Goal: Transaction & Acquisition: Obtain resource

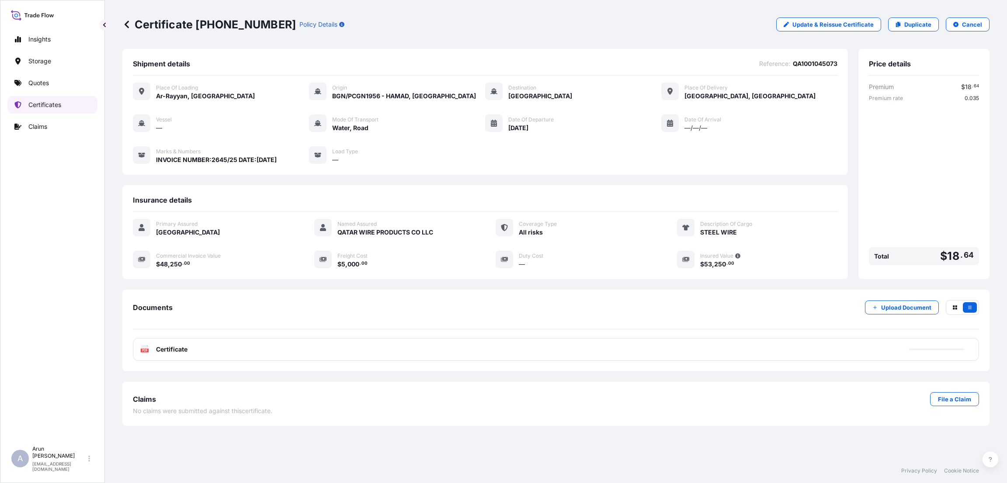
click at [52, 104] on p "Certificates" at bounding box center [44, 105] width 33 height 9
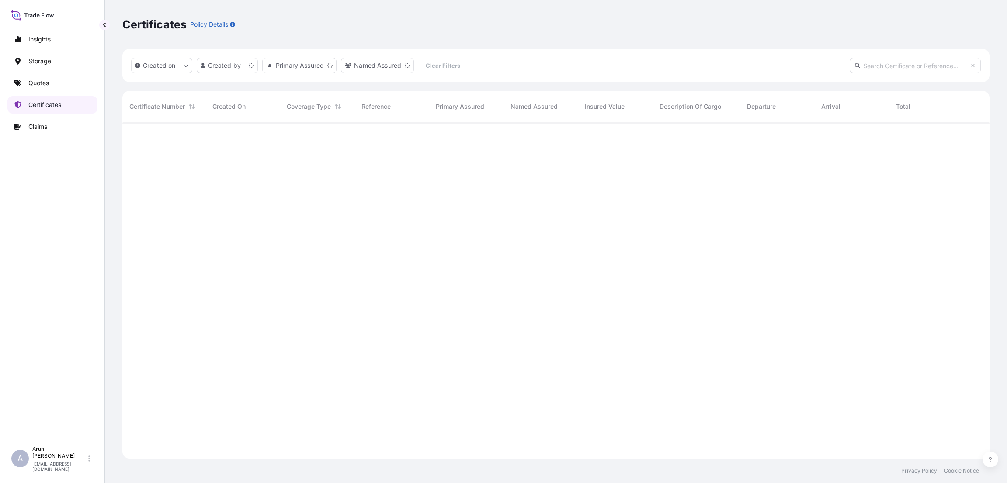
scroll to position [331, 857]
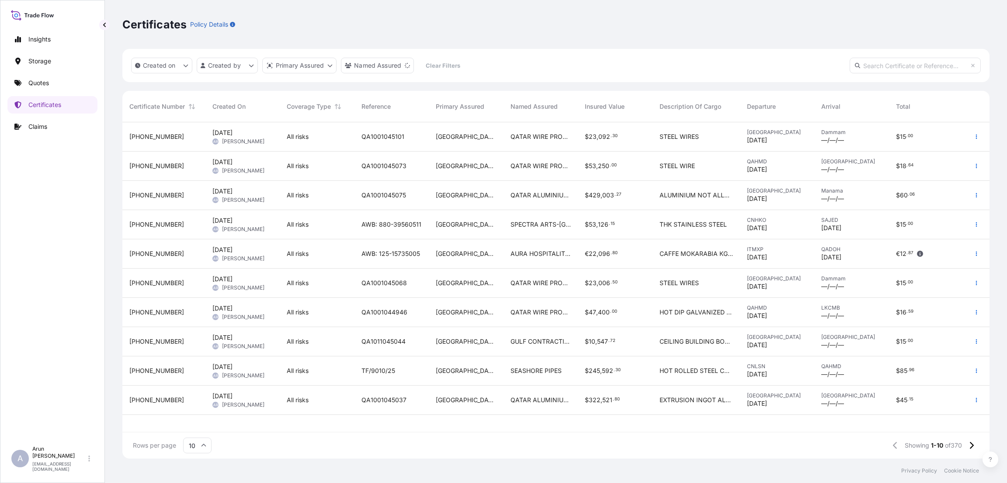
click at [496, 130] on div "[GEOGRAPHIC_DATA]" at bounding box center [466, 136] width 74 height 29
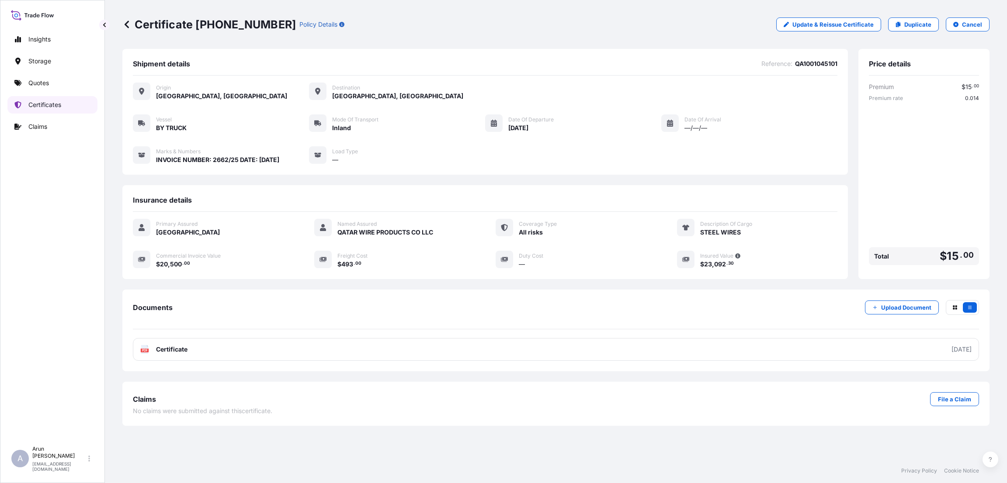
click at [53, 101] on p "Certificates" at bounding box center [44, 105] width 33 height 9
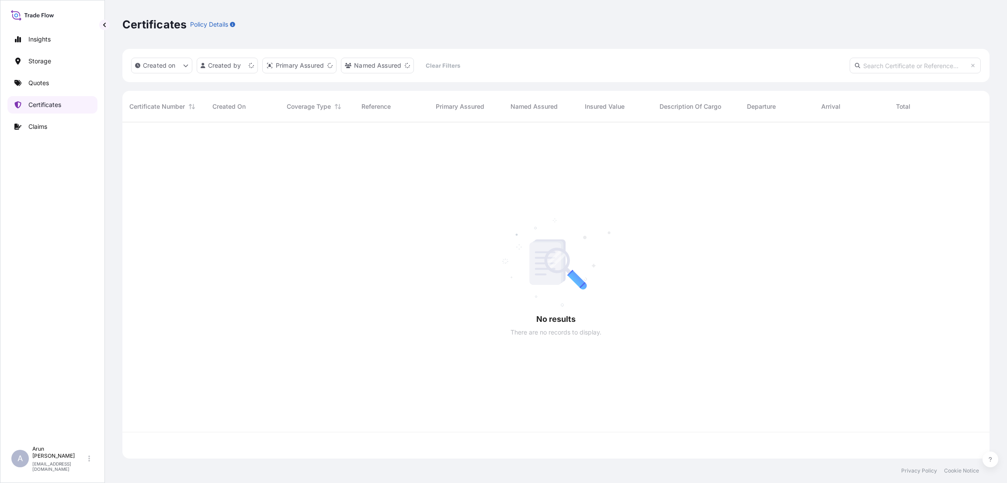
scroll to position [331, 857]
click at [38, 79] on p "Quotes" at bounding box center [38, 83] width 21 height 9
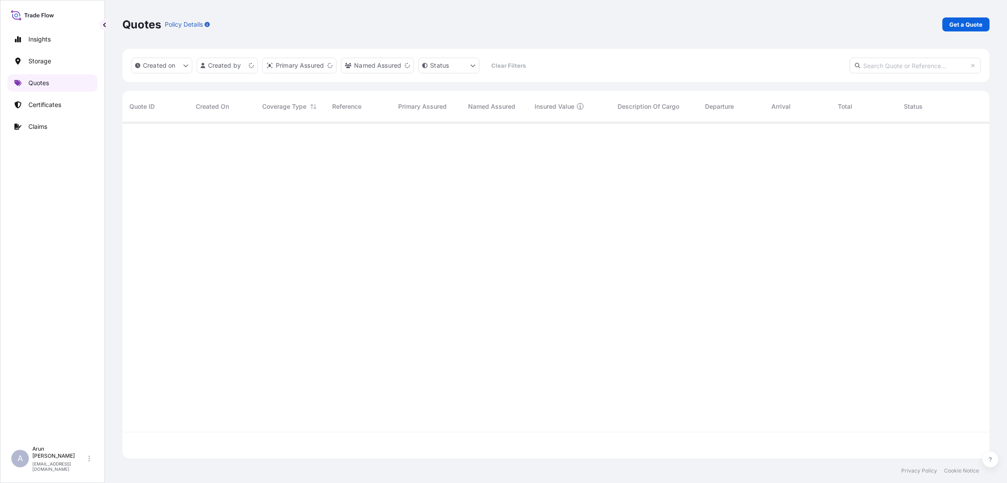
scroll to position [331, 857]
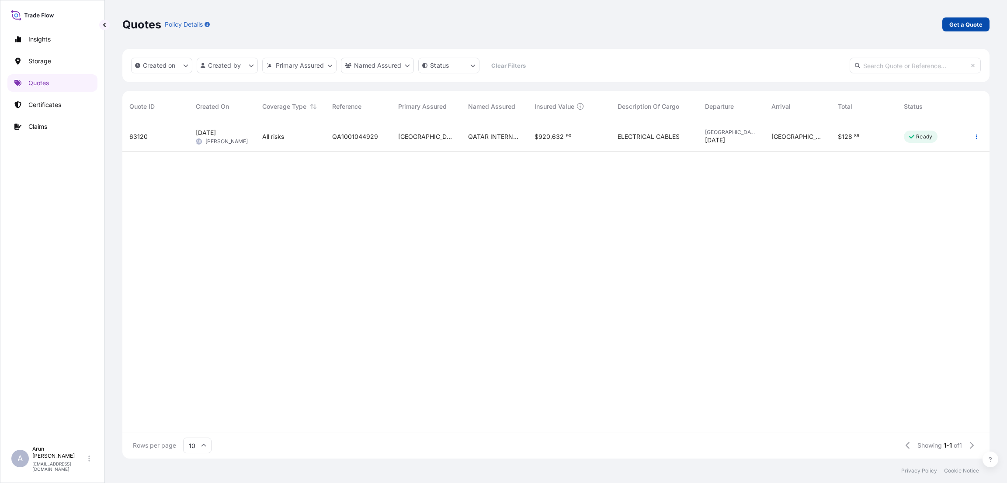
click at [969, 22] on p "Get a Quote" at bounding box center [965, 24] width 33 height 9
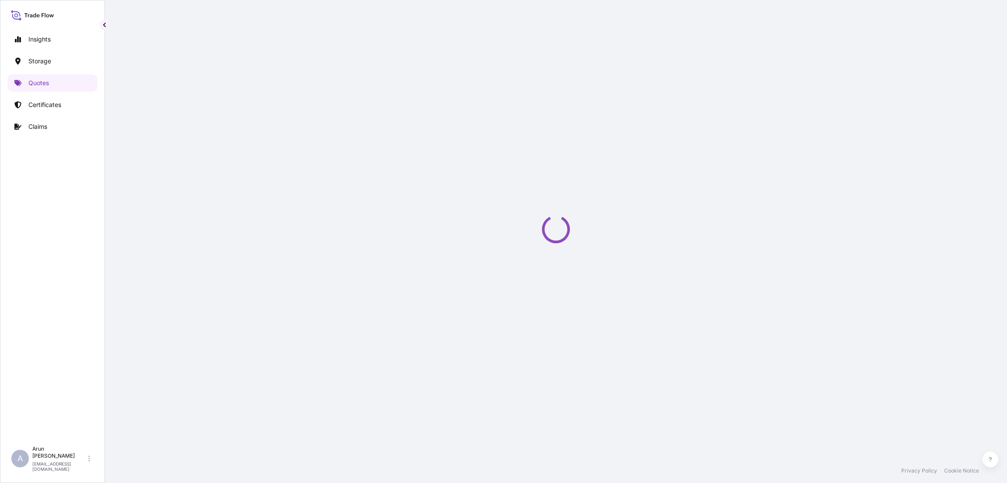
select select "Water"
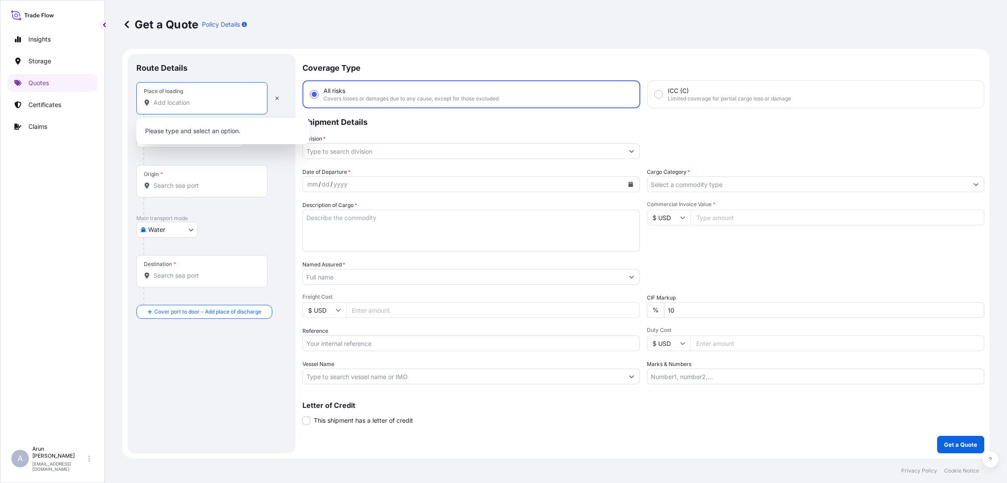
click at [211, 99] on input "Place of loading" at bounding box center [204, 102] width 103 height 9
click at [167, 102] on input "Place of loading" at bounding box center [204, 102] width 103 height 9
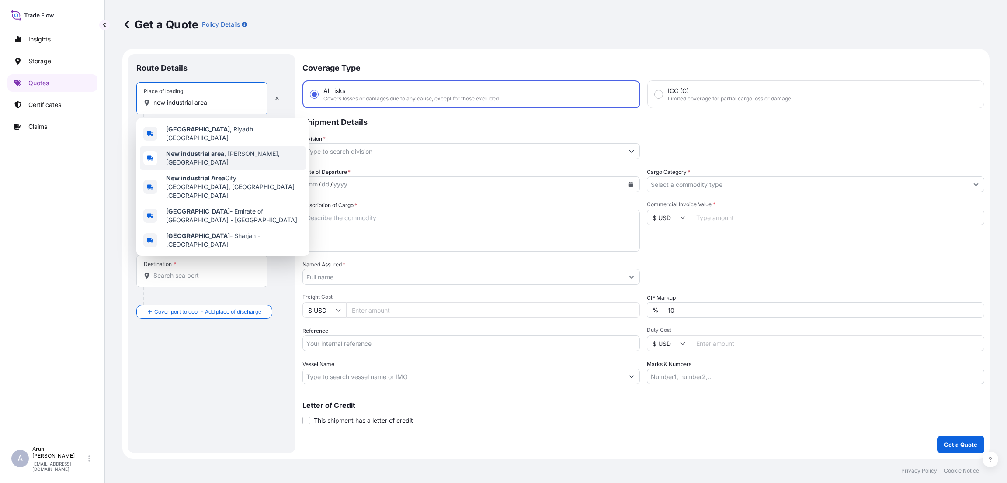
click at [200, 150] on b "New industrial area" at bounding box center [195, 153] width 58 height 7
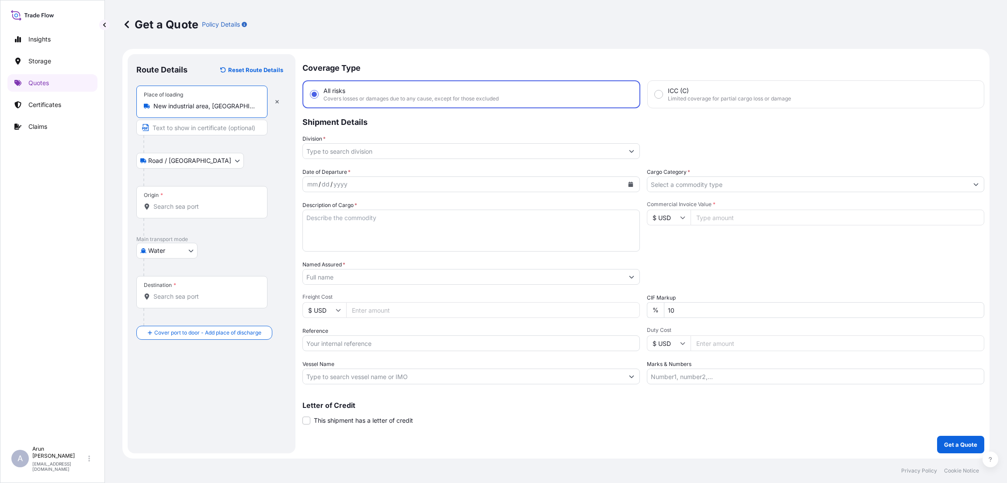
type input "New industrial area, [GEOGRAPHIC_DATA], [GEOGRAPHIC_DATA]"
click at [183, 131] on input "Text to appear on certificate" at bounding box center [201, 128] width 131 height 16
type input "QATAR WIRE PRODUCTS CO LLC"
click at [179, 207] on input "Origin *" at bounding box center [204, 206] width 103 height 9
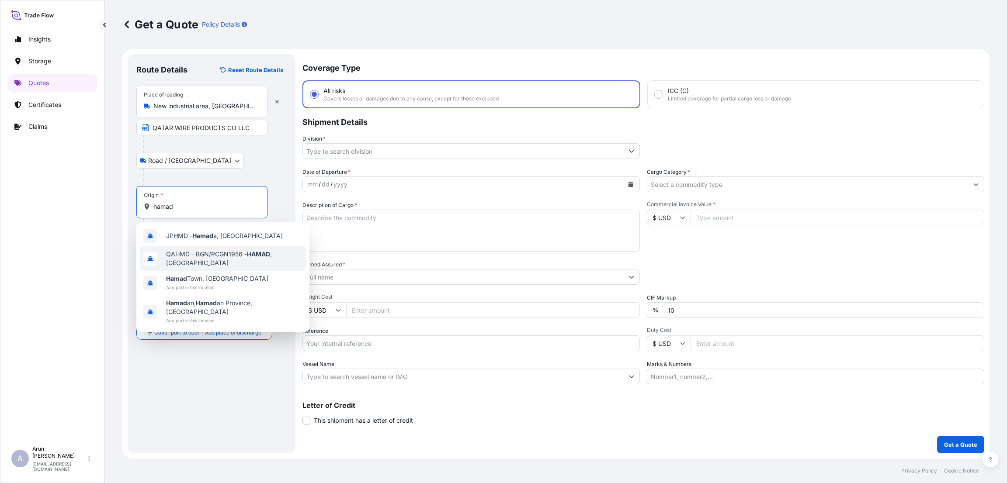
click at [208, 254] on span "QAHMD - BGN/PCGN1956 - HAMAD , [GEOGRAPHIC_DATA]" at bounding box center [234, 258] width 136 height 17
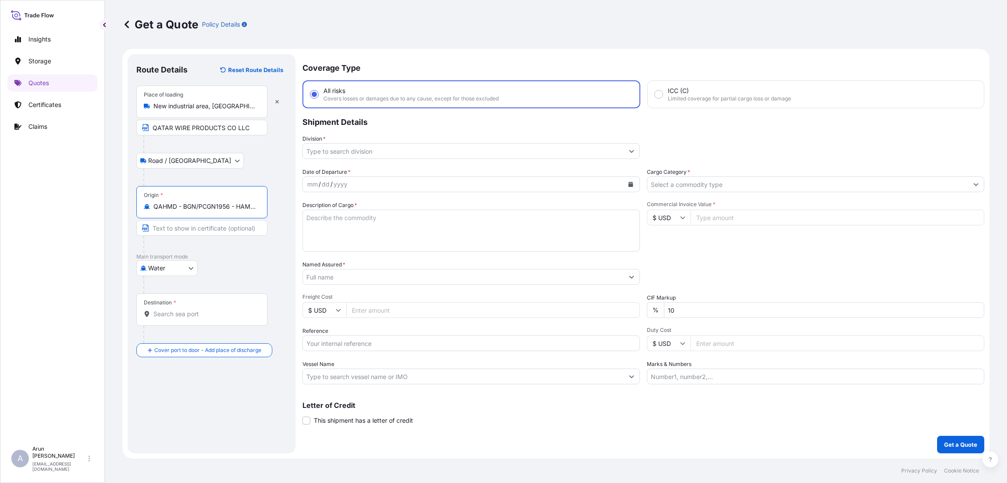
type input "QAHMD - BGN/PCGN1956 - HAMAD, [GEOGRAPHIC_DATA]"
click at [175, 312] on input "Destination *" at bounding box center [204, 314] width 103 height 9
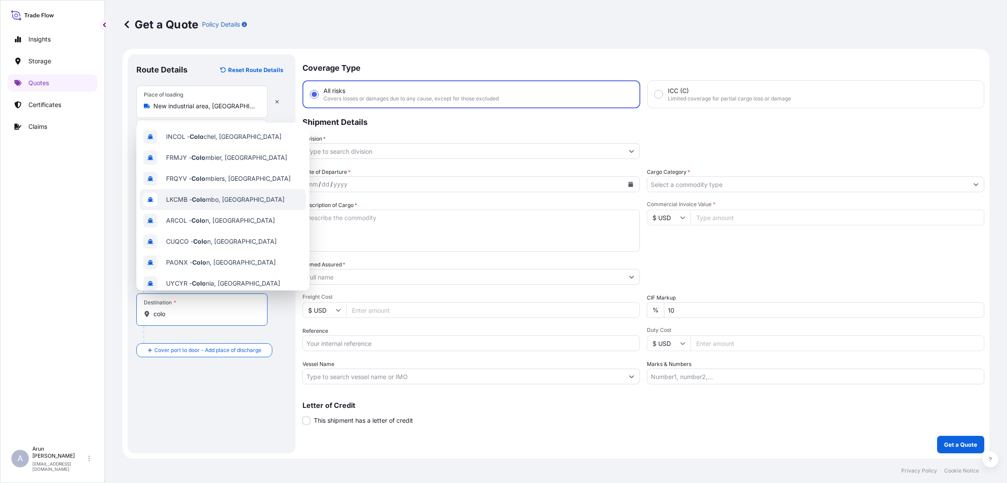
click at [225, 200] on span "LKCMB - Colo mbo, [GEOGRAPHIC_DATA]" at bounding box center [225, 199] width 118 height 9
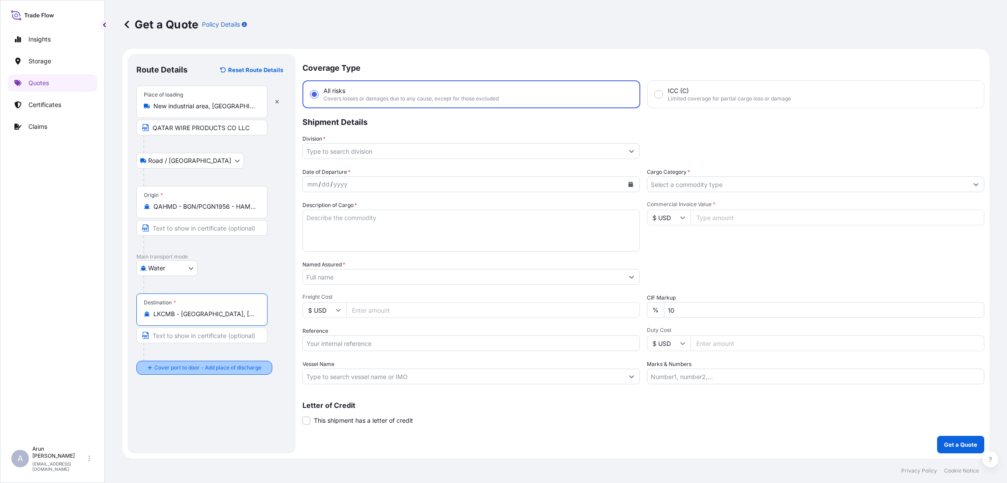
type input "LKCMB - [GEOGRAPHIC_DATA], [GEOGRAPHIC_DATA]"
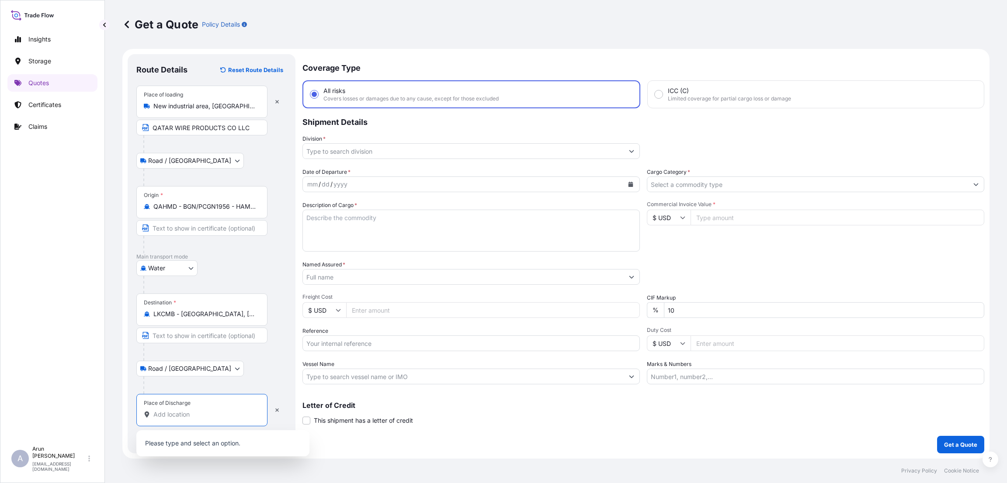
click at [173, 419] on input "Place of Discharge" at bounding box center [204, 414] width 103 height 9
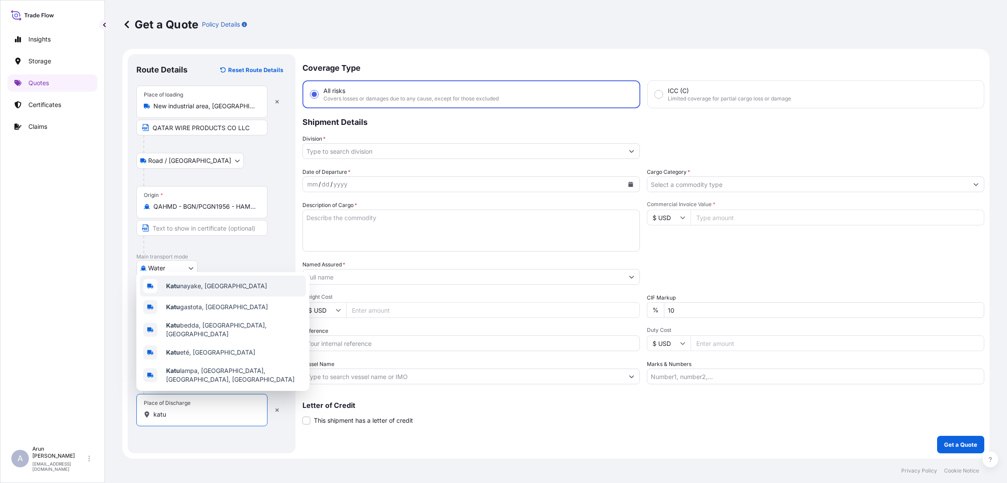
click at [213, 291] on span "[PERSON_NAME], [GEOGRAPHIC_DATA]" at bounding box center [216, 286] width 101 height 9
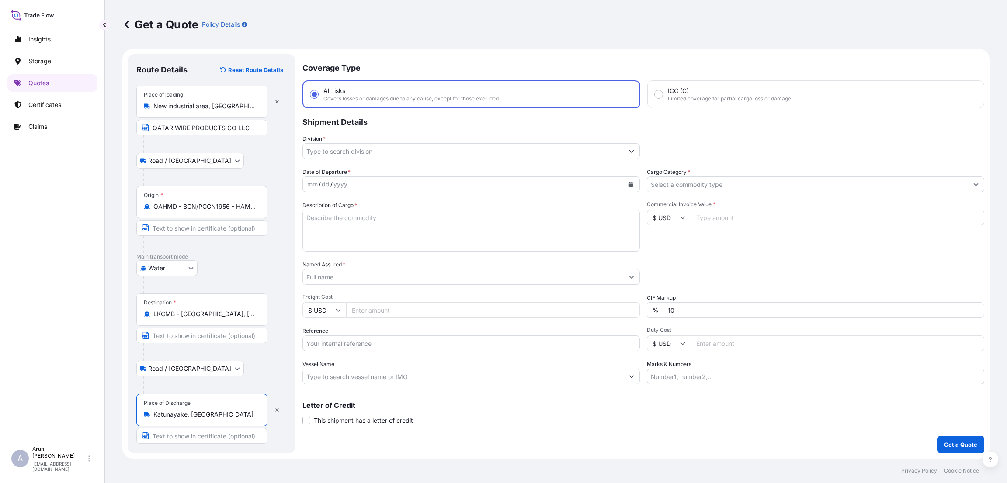
type input "Katunayake, [GEOGRAPHIC_DATA]"
click at [179, 438] on input "Text to appear on certificate" at bounding box center [201, 436] width 131 height 16
type input "TRINITY STEEL (PVT) LTD"
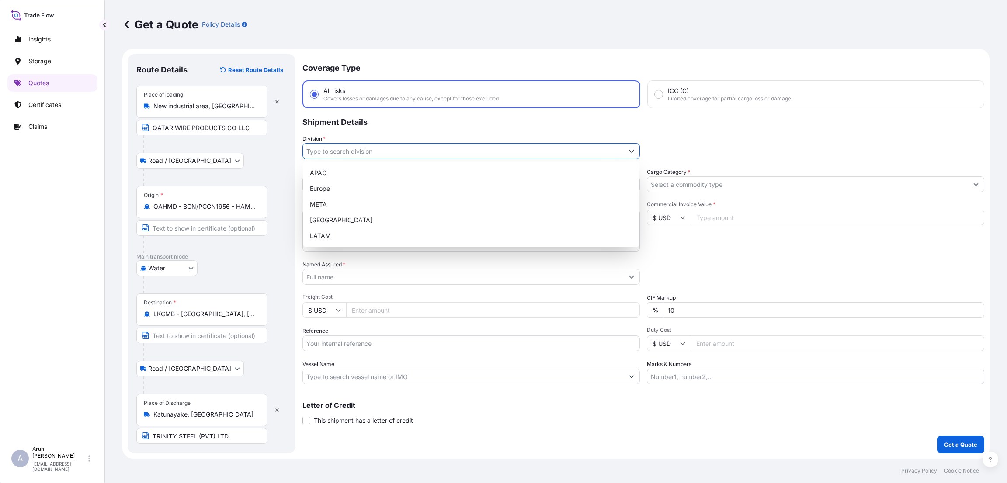
click at [375, 155] on input "Division *" at bounding box center [463, 151] width 321 height 16
click at [371, 200] on div "META" at bounding box center [471, 205] width 330 height 16
type input "META"
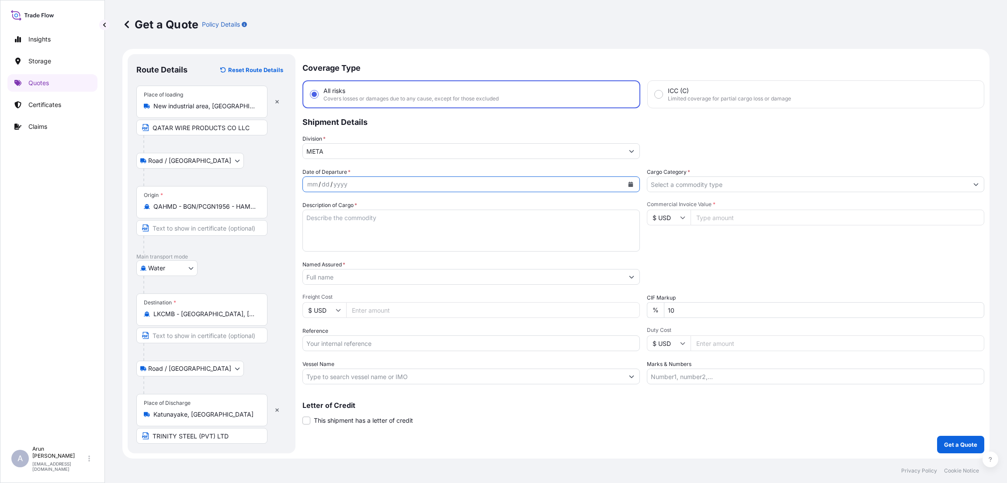
click at [631, 182] on icon "Calendar" at bounding box center [630, 184] width 5 height 5
click at [365, 286] on div "20" at bounding box center [368, 291] width 16 height 16
click at [790, 177] on div at bounding box center [815, 185] width 337 height 16
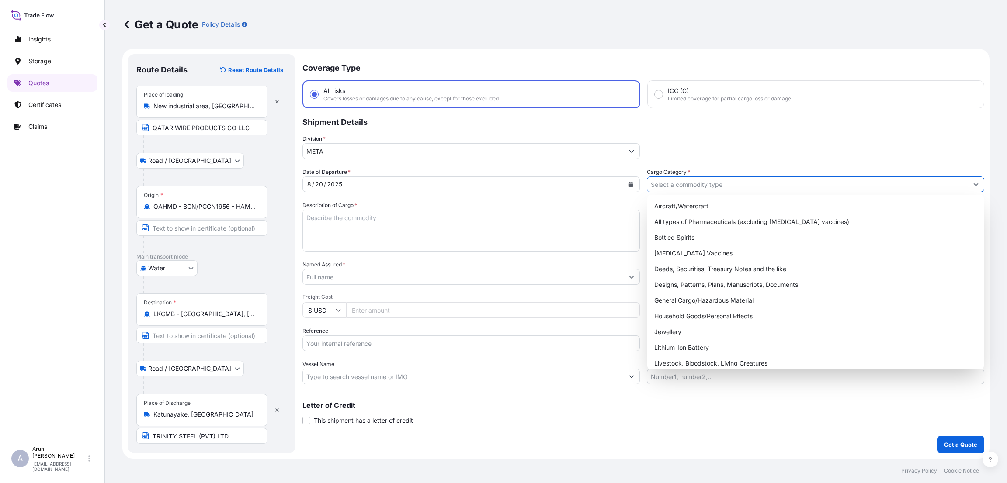
click at [782, 184] on input "Cargo Category *" at bounding box center [807, 185] width 321 height 16
click at [753, 293] on div "General Cargo/Hazardous Material" at bounding box center [816, 301] width 330 height 16
type input "General Cargo/Hazardous Material"
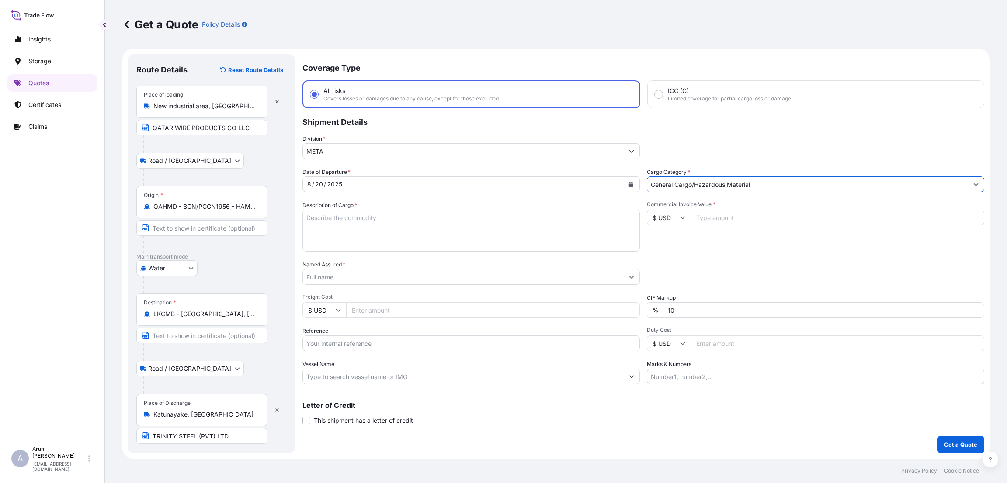
click at [490, 222] on textarea "Description of Cargo *" at bounding box center [470, 231] width 337 height 42
type textarea "s"
type textarea "STEEL WIRE"
click at [727, 221] on input "Commercial Invoice Value *" at bounding box center [837, 218] width 294 height 16
type input "44500"
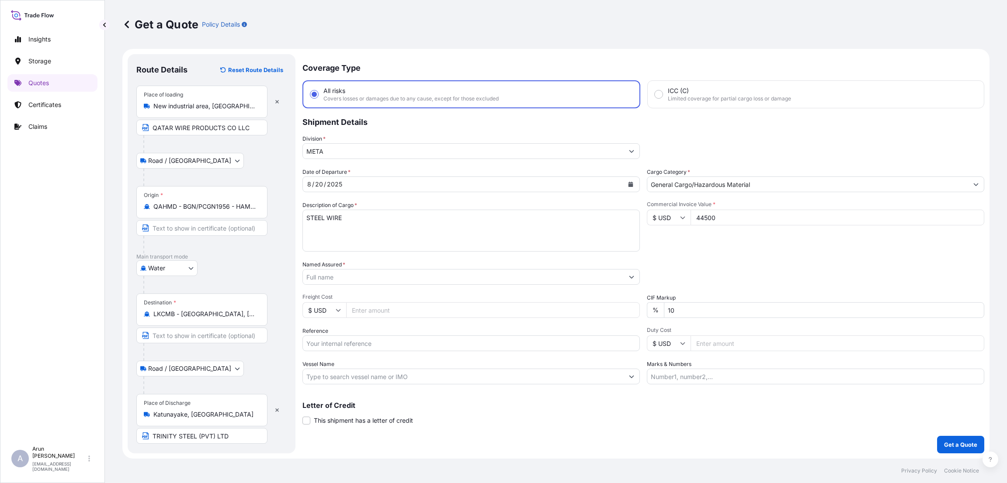
click at [347, 271] on input "Named Assured *" at bounding box center [463, 277] width 321 height 16
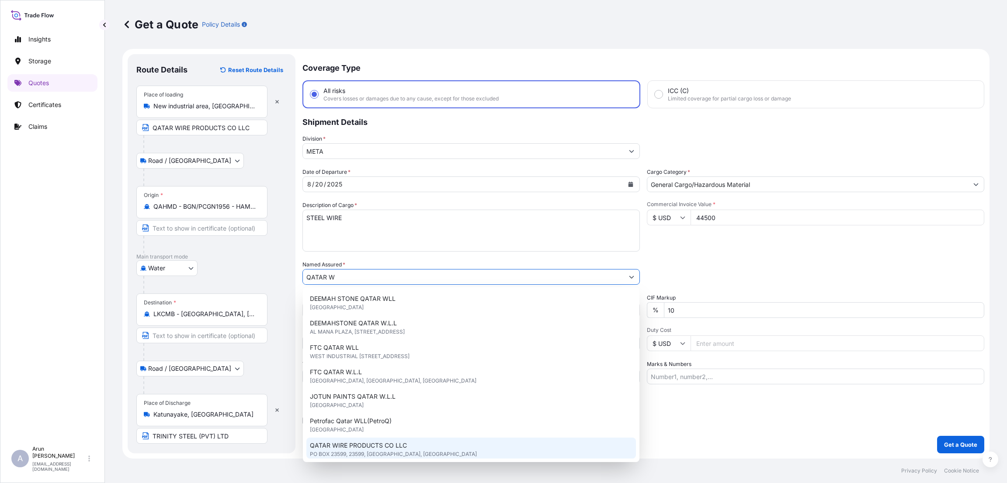
click at [340, 448] on span "QATAR WIRE PRODUCTS CO LLC" at bounding box center [358, 445] width 97 height 9
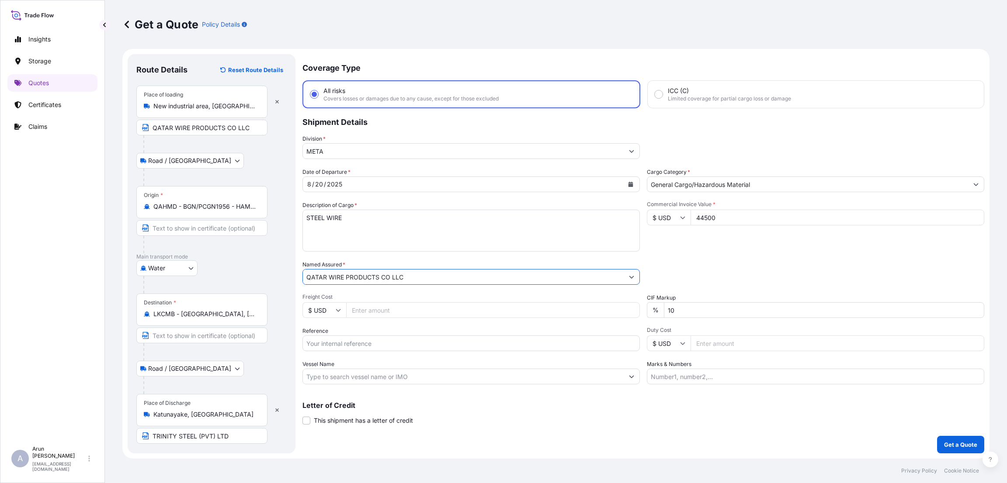
type input "QATAR WIRE PRODUCTS CO LLC"
click at [389, 315] on input "Freight Cost" at bounding box center [493, 310] width 294 height 16
type input "1750"
drag, startPoint x: 673, startPoint y: 316, endPoint x: 667, endPoint y: 310, distance: 7.7
click at [667, 310] on input "10" at bounding box center [824, 310] width 320 height 16
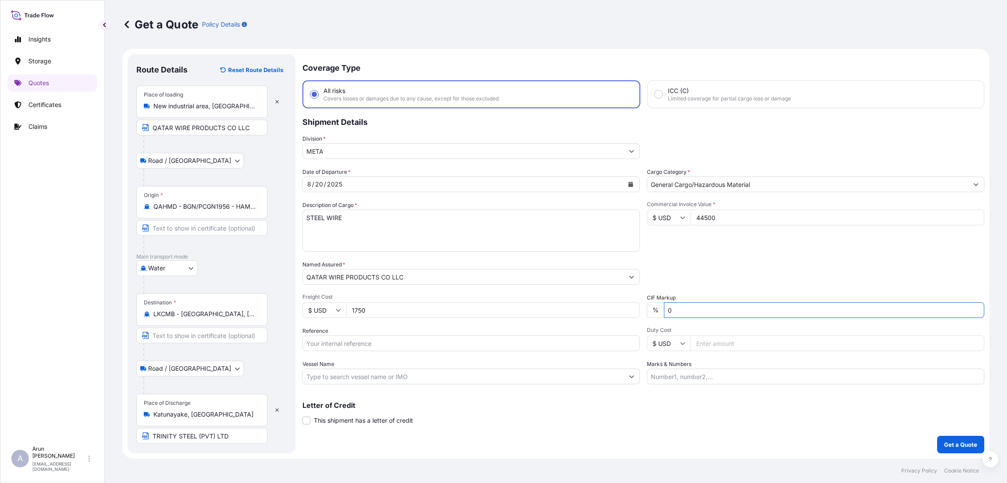
type input "0"
click at [418, 344] on input "Reference" at bounding box center [470, 344] width 337 height 16
paste input "QA1001045086"
type input "QA1001045086"
click at [680, 374] on input "Marks & Numbers" at bounding box center [815, 377] width 337 height 16
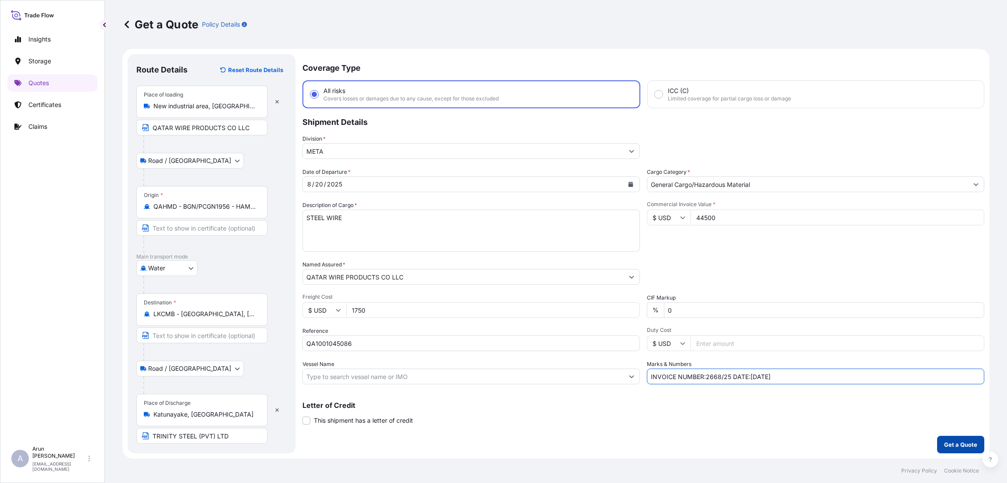
type input "INVOICE NUMBER:2668/25 DATE:[DATE]"
click at [964, 447] on p "Get a Quote" at bounding box center [960, 445] width 33 height 9
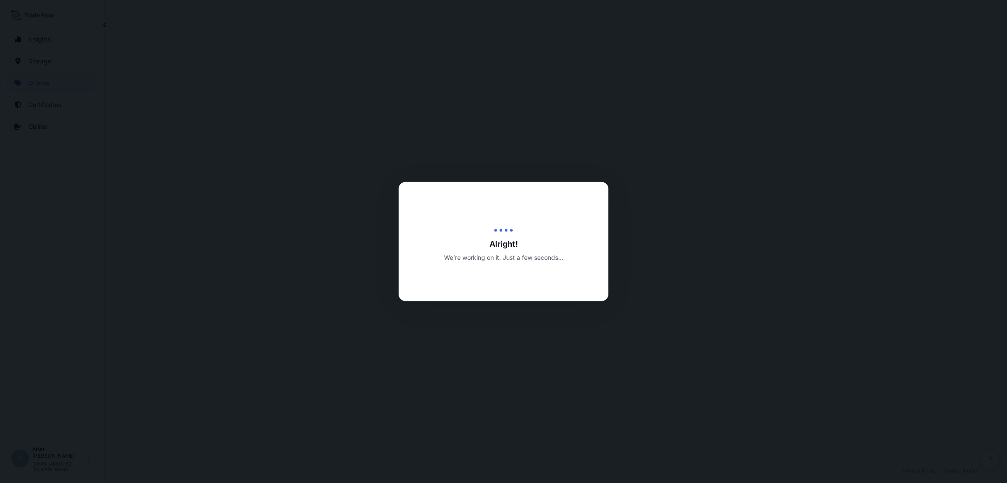
select select "Road / [GEOGRAPHIC_DATA]"
select select "Water"
select select "Road / [GEOGRAPHIC_DATA]"
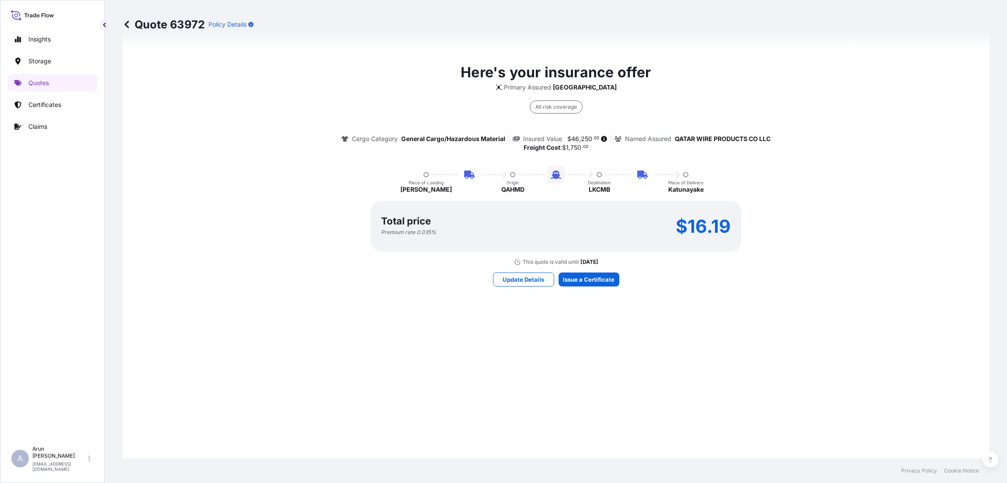
scroll to position [655, 0]
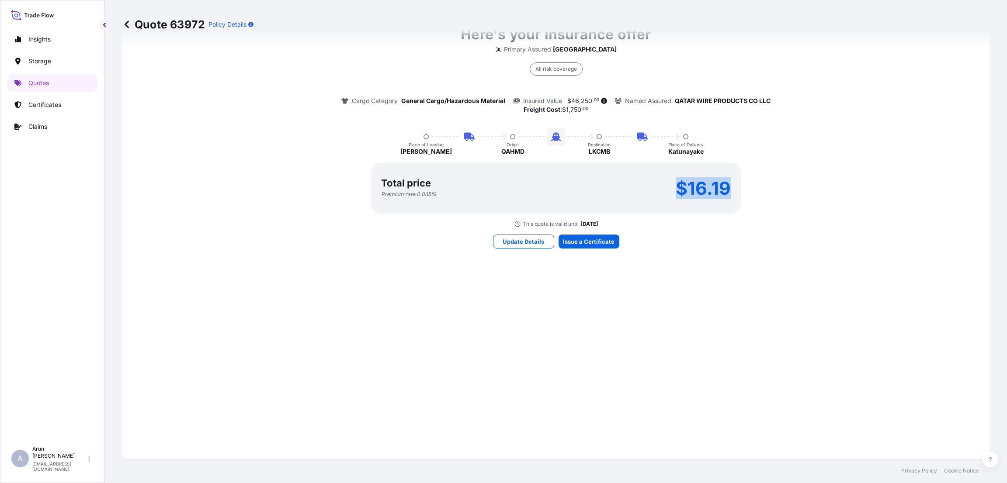
drag, startPoint x: 672, startPoint y: 185, endPoint x: 728, endPoint y: 187, distance: 55.6
click at [728, 187] on div "Total price Premium rate 0.035 % $16.19" at bounding box center [556, 188] width 371 height 51
copy p "$16.19"
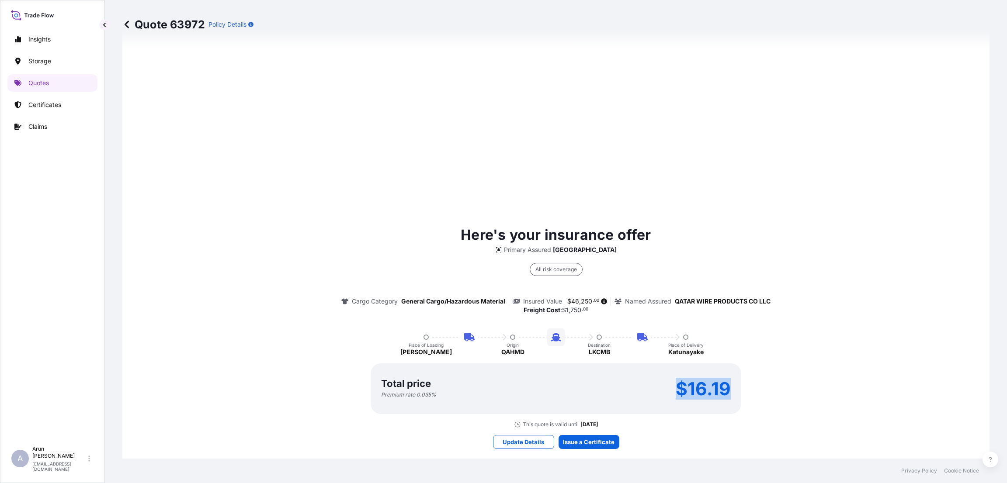
scroll to position [459, 0]
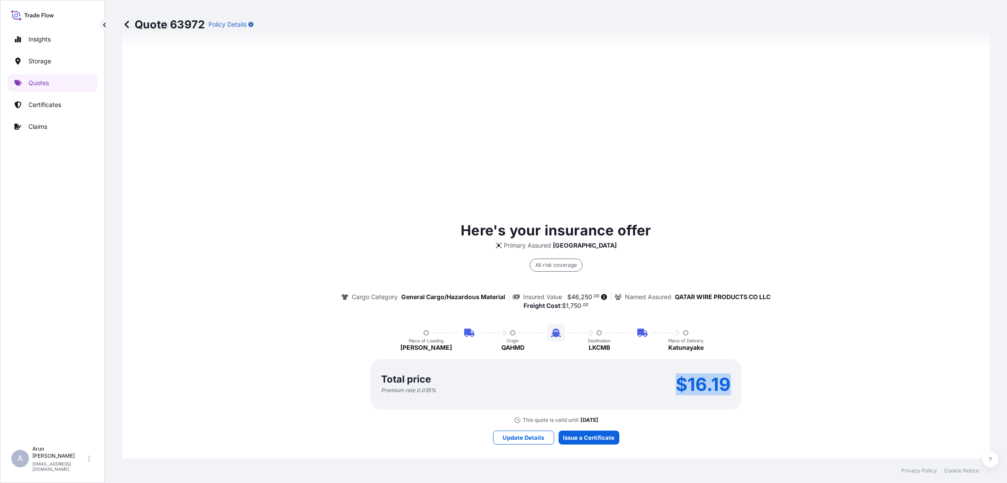
click at [643, 395] on div "Total price Premium rate 0.035 % $16.19" at bounding box center [556, 384] width 371 height 51
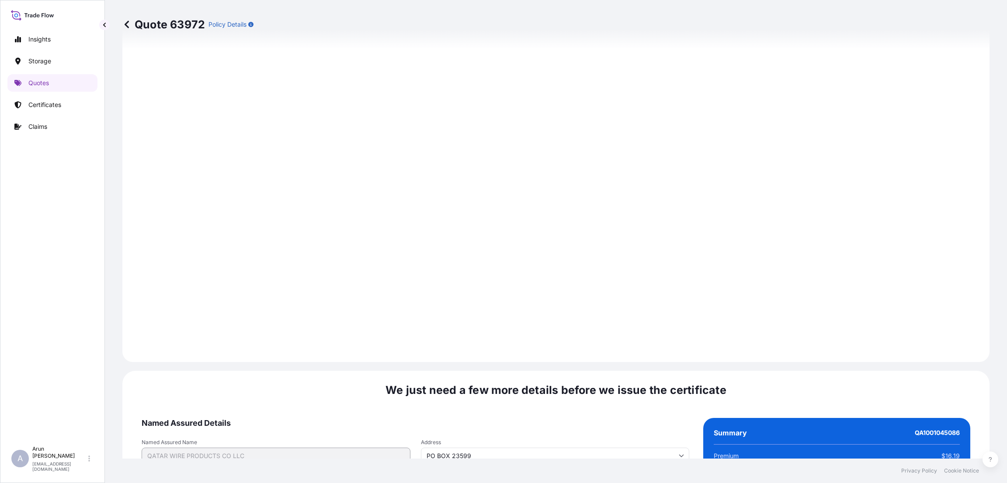
scroll to position [1244, 0]
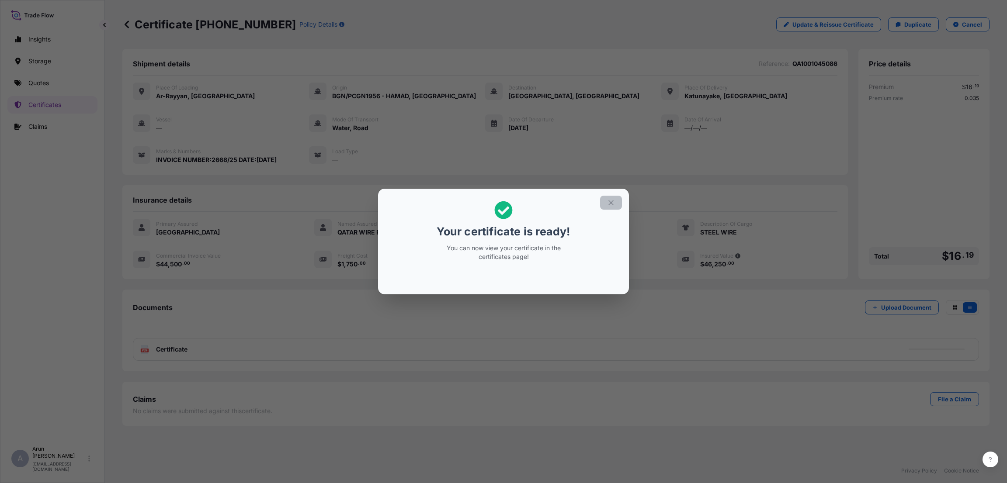
click at [609, 200] on icon "button" at bounding box center [611, 203] width 8 height 8
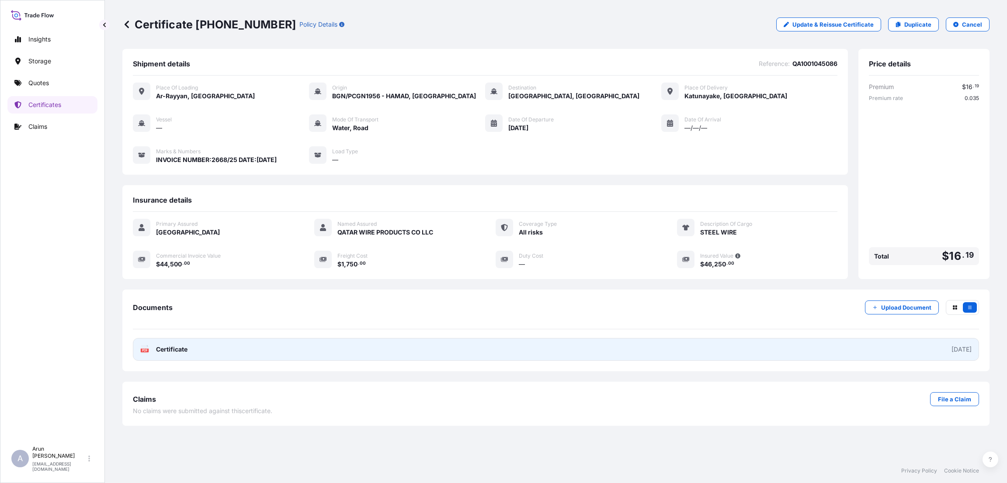
click at [295, 354] on link "PDF Certificate [DATE]" at bounding box center [556, 349] width 846 height 23
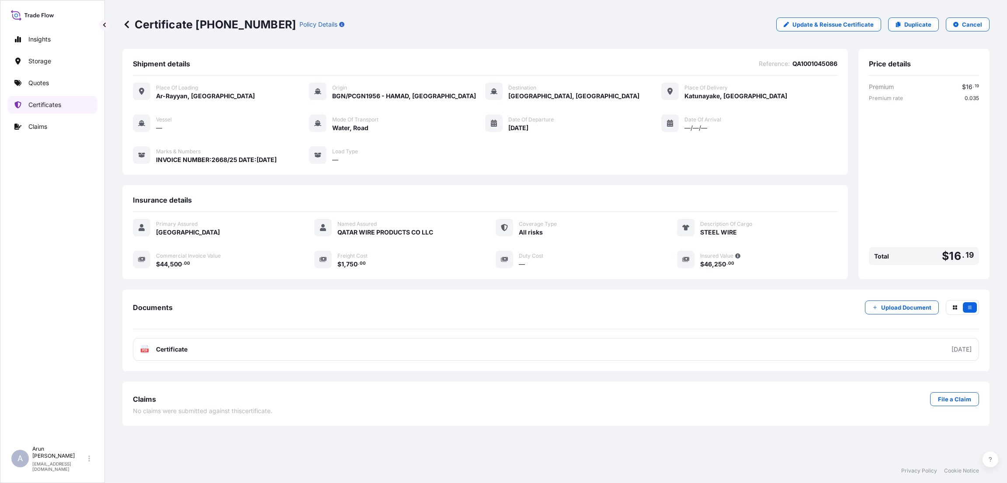
click at [56, 106] on p "Certificates" at bounding box center [44, 105] width 33 height 9
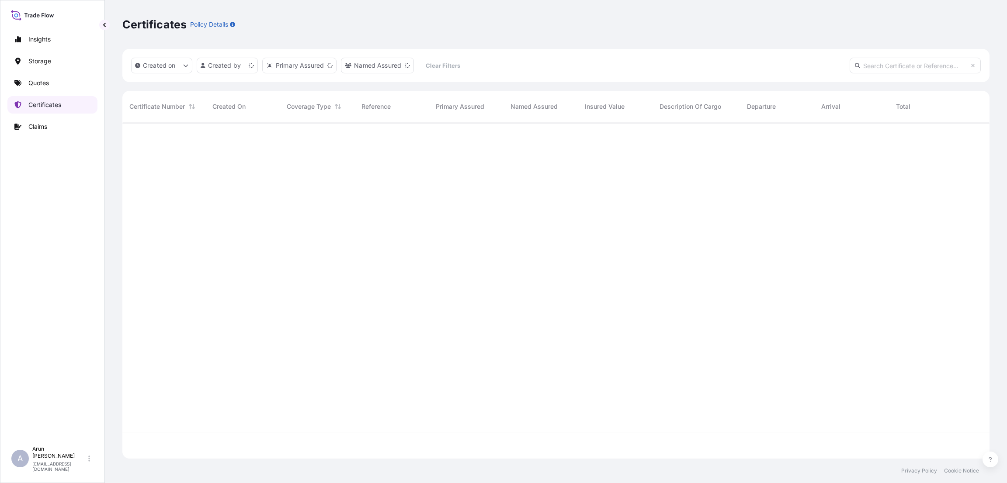
scroll to position [331, 857]
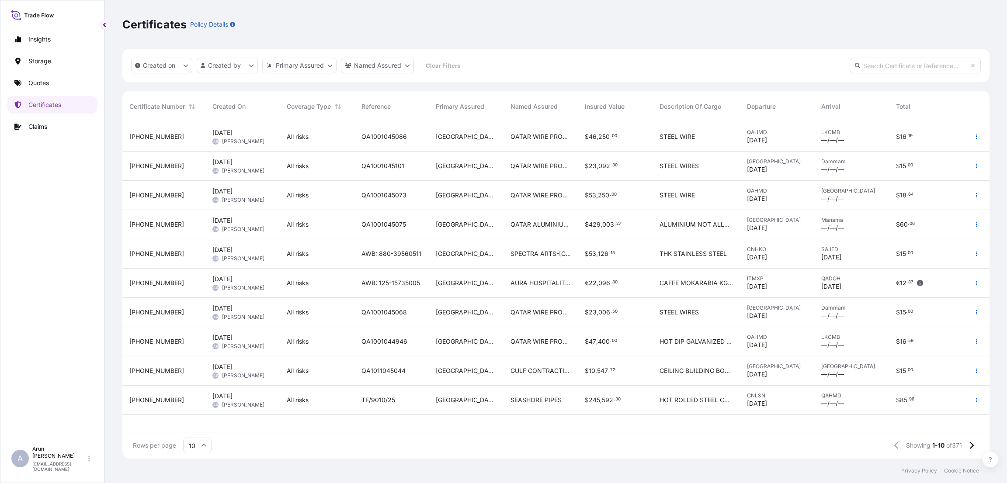
click at [860, 195] on div "Tunisia —/—/—" at bounding box center [851, 195] width 60 height 16
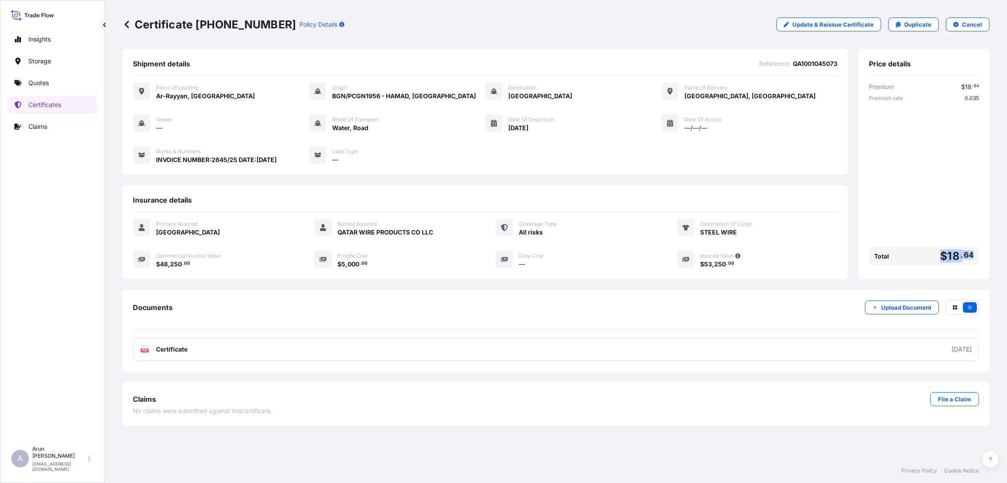
drag, startPoint x: 938, startPoint y: 260, endPoint x: 972, endPoint y: 259, distance: 34.1
click at [976, 257] on div "Total $ 18 . 64" at bounding box center [924, 256] width 110 height 18
copy span "$ 18 . 64"
drag, startPoint x: 964, startPoint y: 263, endPoint x: 960, endPoint y: 258, distance: 6.3
click at [963, 262] on div "Total $ 18 . 64" at bounding box center [924, 256] width 110 height 18
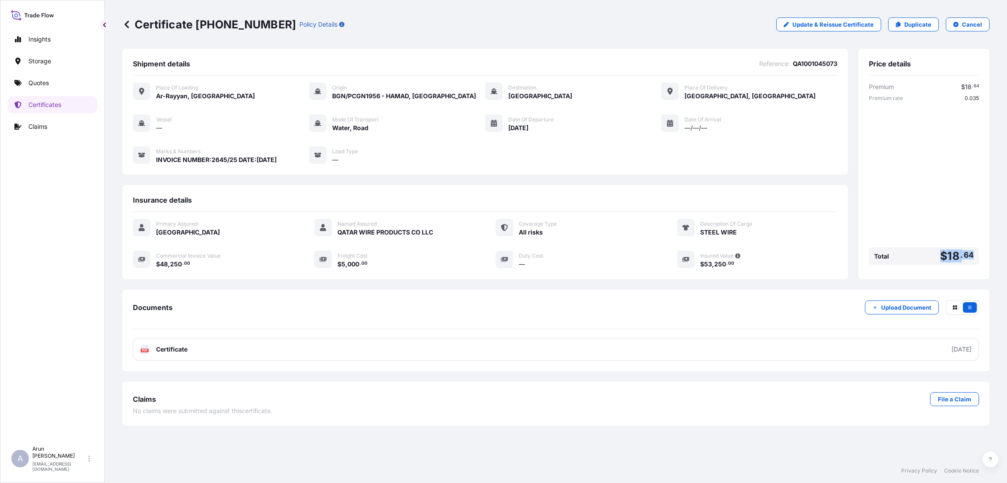
click at [958, 255] on span "18" at bounding box center [953, 256] width 12 height 11
click at [943, 255] on span "$" at bounding box center [943, 256] width 7 height 11
drag, startPoint x: 940, startPoint y: 255, endPoint x: 975, endPoint y: 255, distance: 35.4
click at [975, 255] on div "Total $ 18 . 64" at bounding box center [924, 256] width 110 height 18
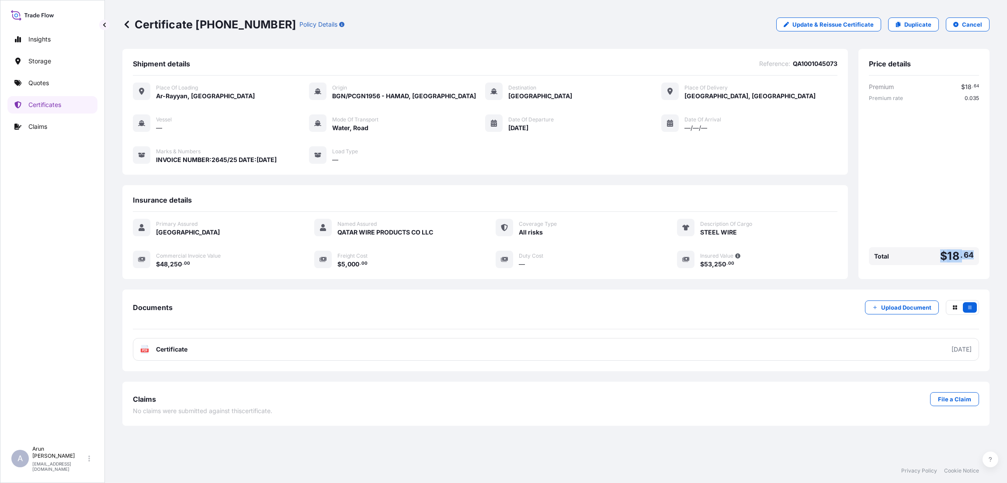
copy span "$ 18 . 64"
click at [915, 215] on div "Premium $ 18 . 64 Premium rate 0.035 Total $ 18 . 64" at bounding box center [924, 176] width 110 height 186
